Goal: Complete application form: Complete application form

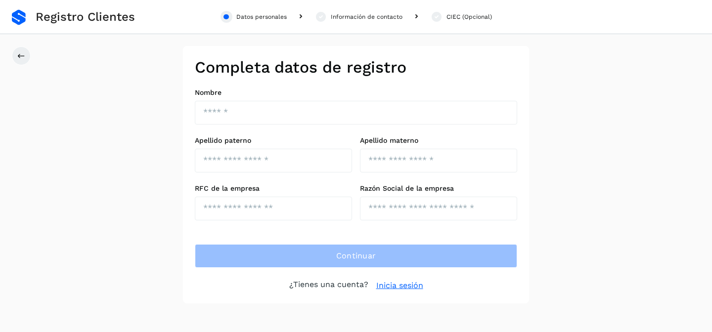
click at [128, 100] on div "Completa datos de registro Nombre Apellido paterno Apellido materno RFC de la e…" at bounding box center [356, 175] width 712 height 258
